Goal: Information Seeking & Learning: Learn about a topic

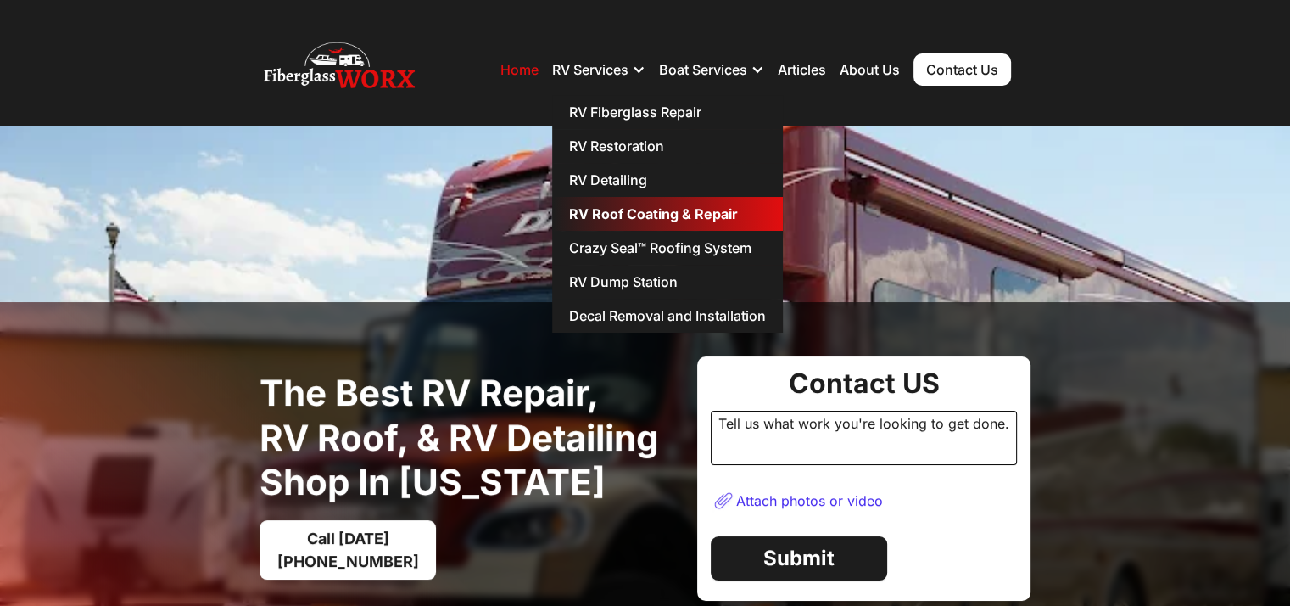
click at [619, 207] on link "RV Roof Coating & Repair" at bounding box center [667, 214] width 231 height 34
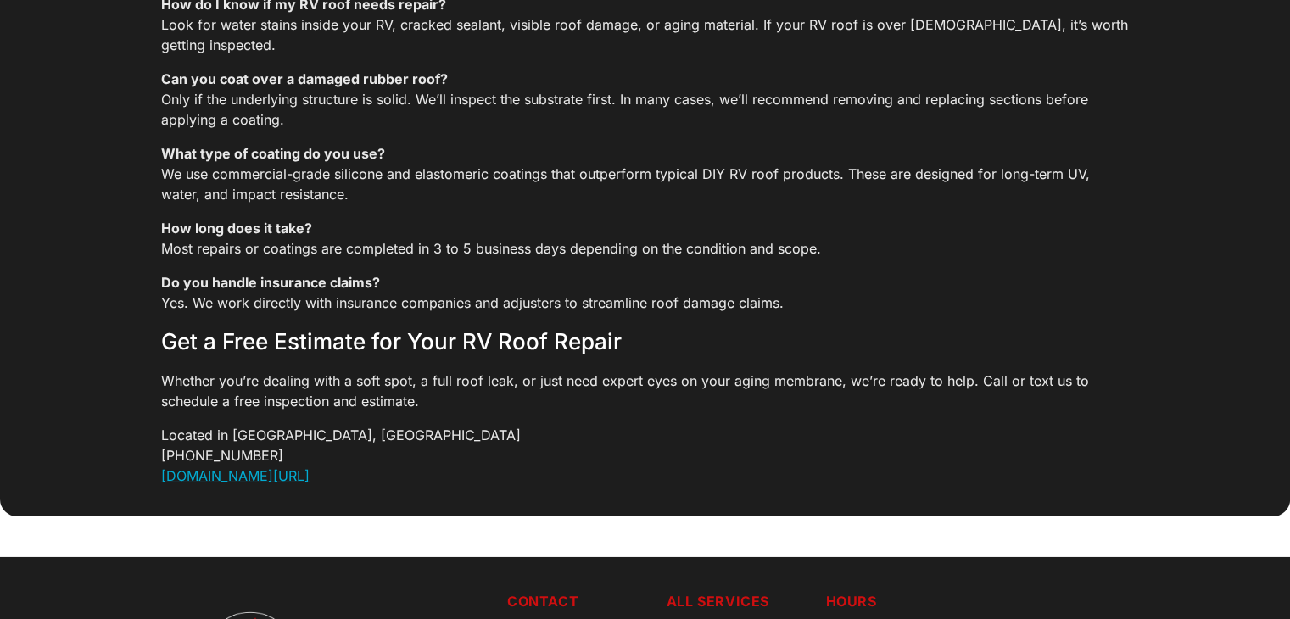
scroll to position [5850, 0]
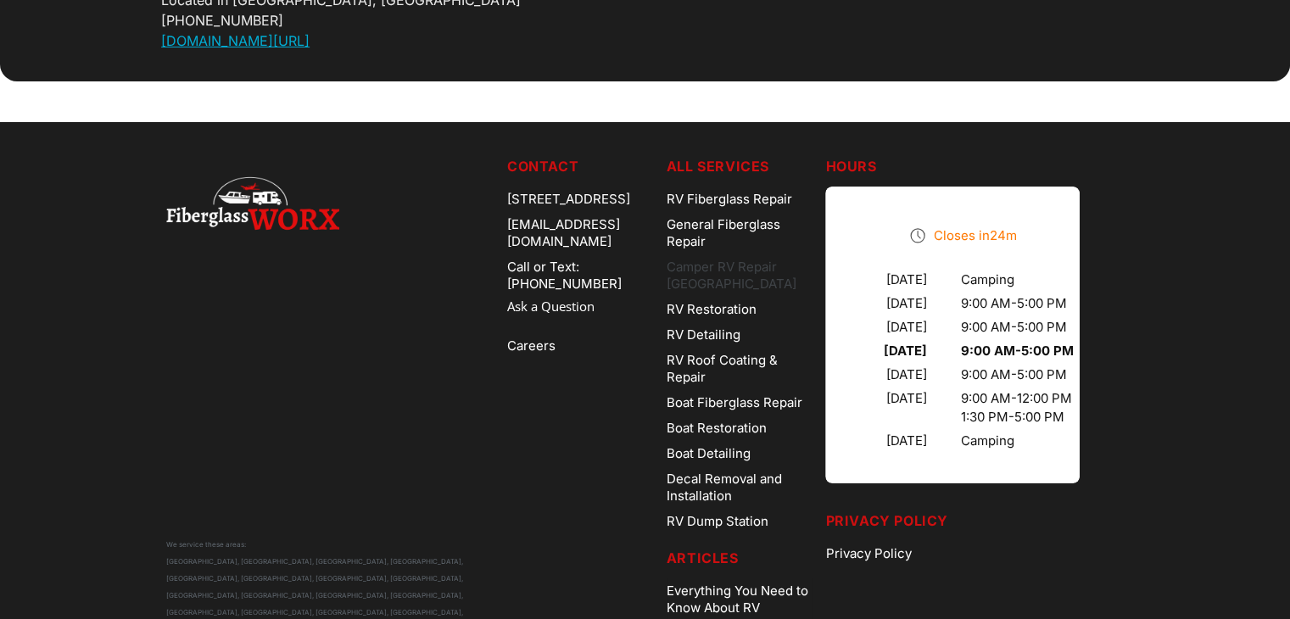
click at [736, 254] on link "Camper RV Repair [GEOGRAPHIC_DATA]" at bounding box center [740, 275] width 146 height 42
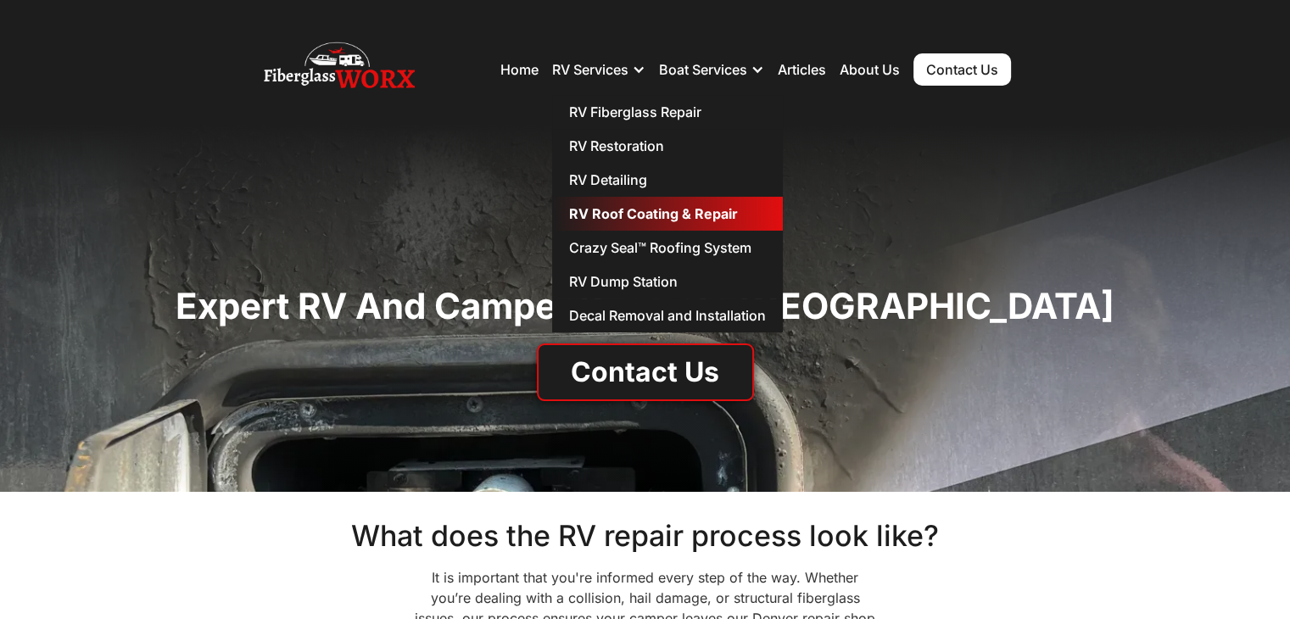
click at [646, 221] on link "RV Roof Coating & Repair" at bounding box center [667, 214] width 231 height 34
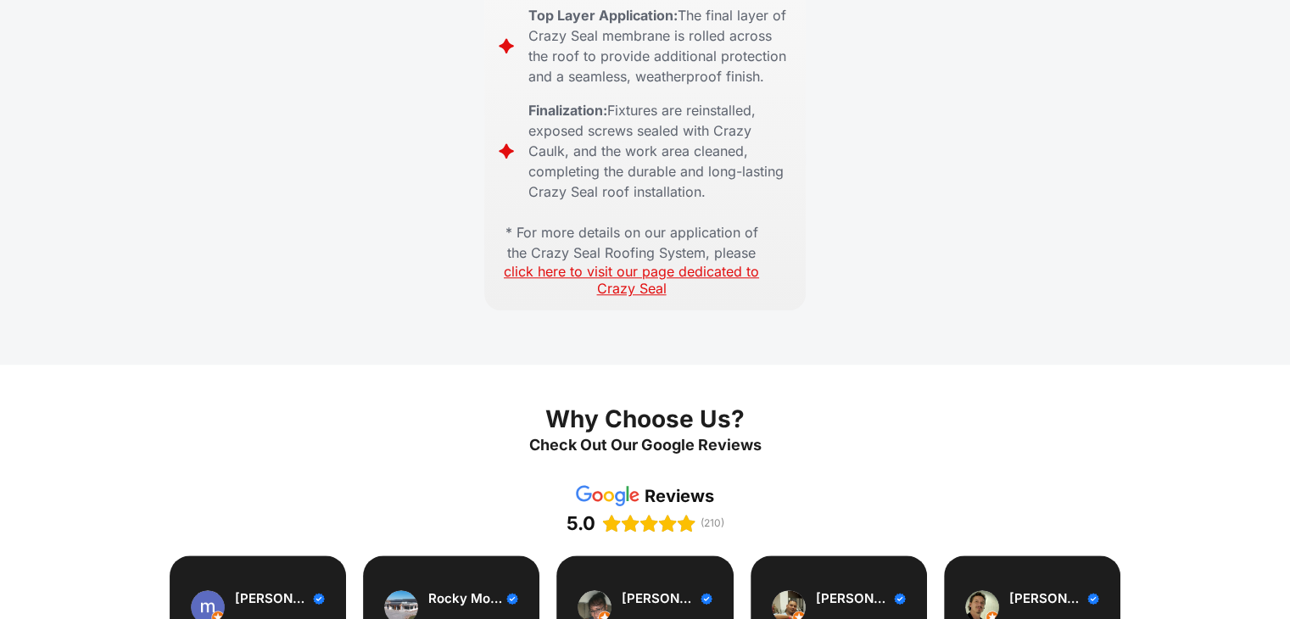
scroll to position [1465, 0]
